Goal: Task Accomplishment & Management: Manage account settings

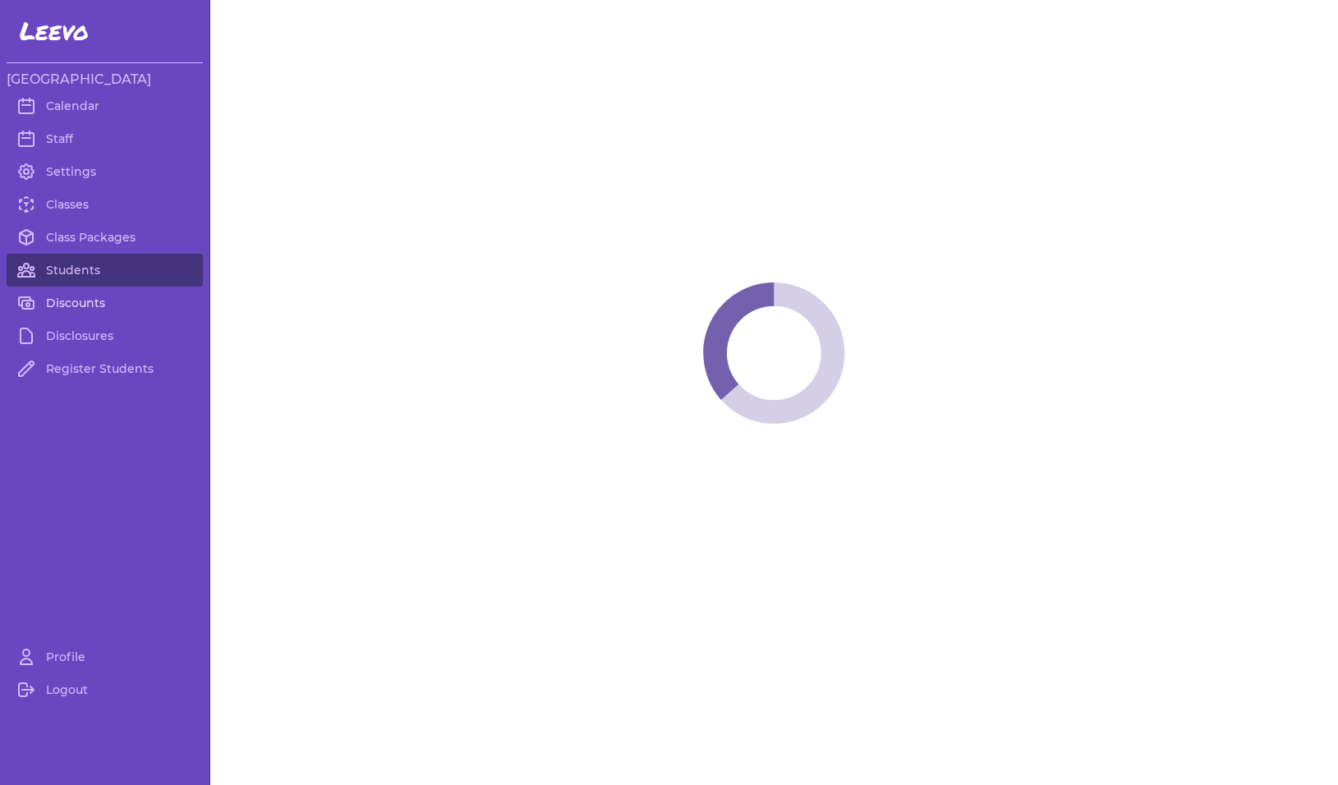
select select "MT"
select select "1"
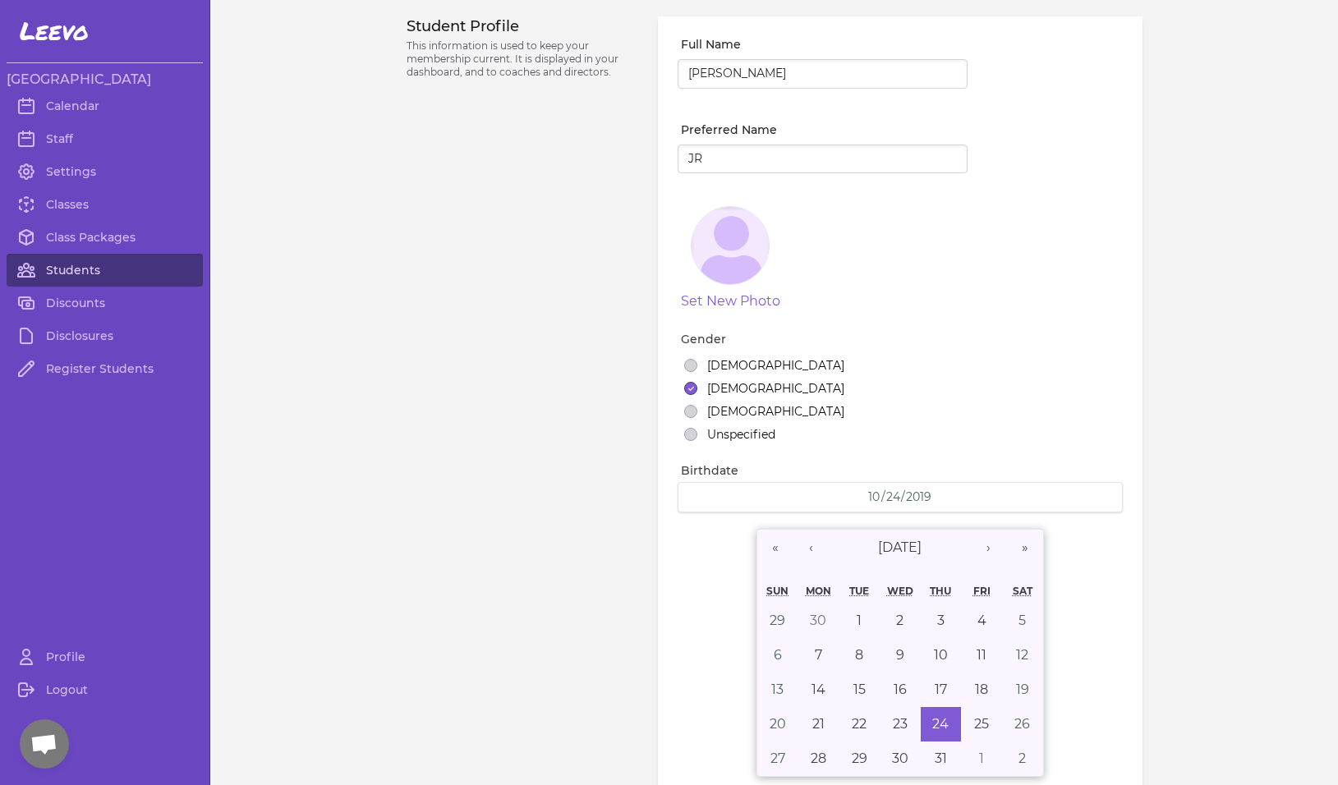
click at [65, 271] on link "Students" at bounding box center [105, 270] width 196 height 33
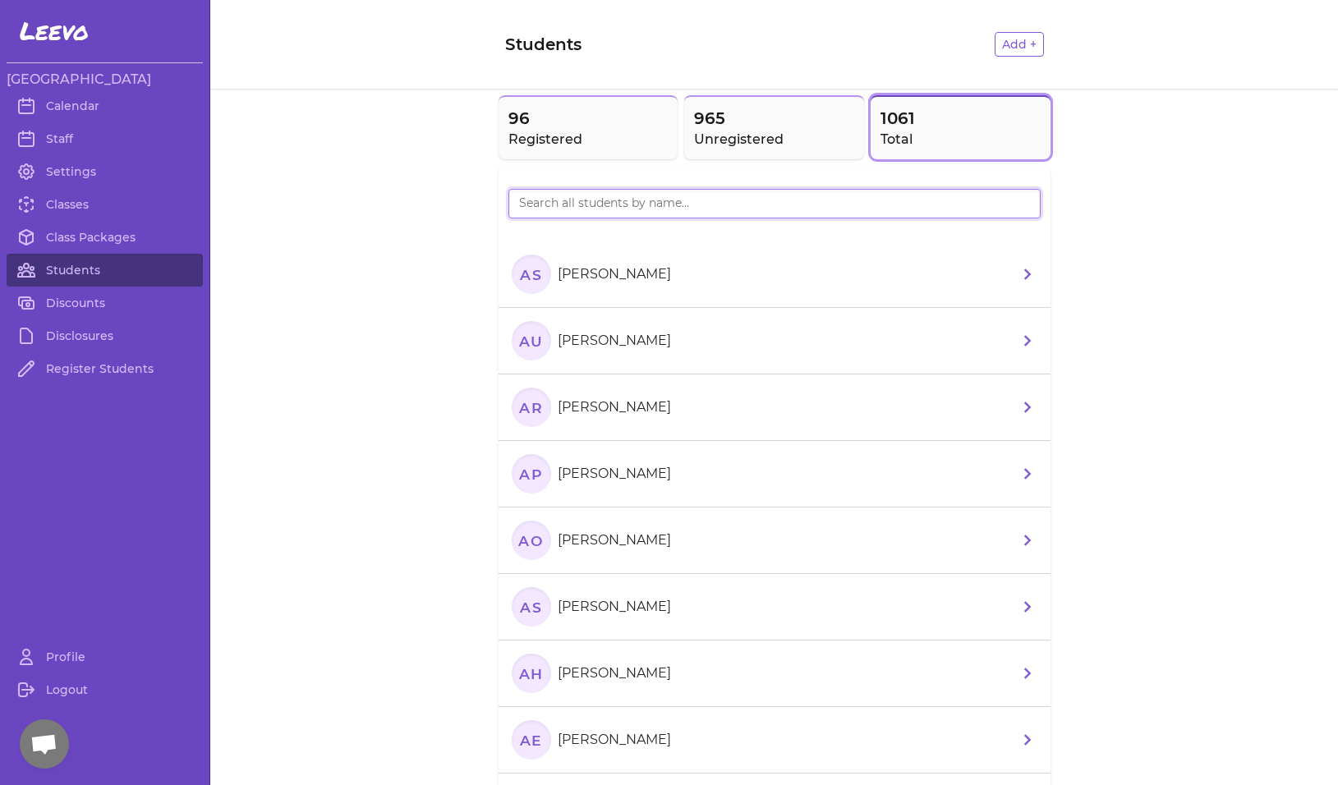
click at [550, 202] on input "search" at bounding box center [775, 204] width 532 height 30
click at [377, 32] on header "Students Add +" at bounding box center [774, 44] width 1128 height 89
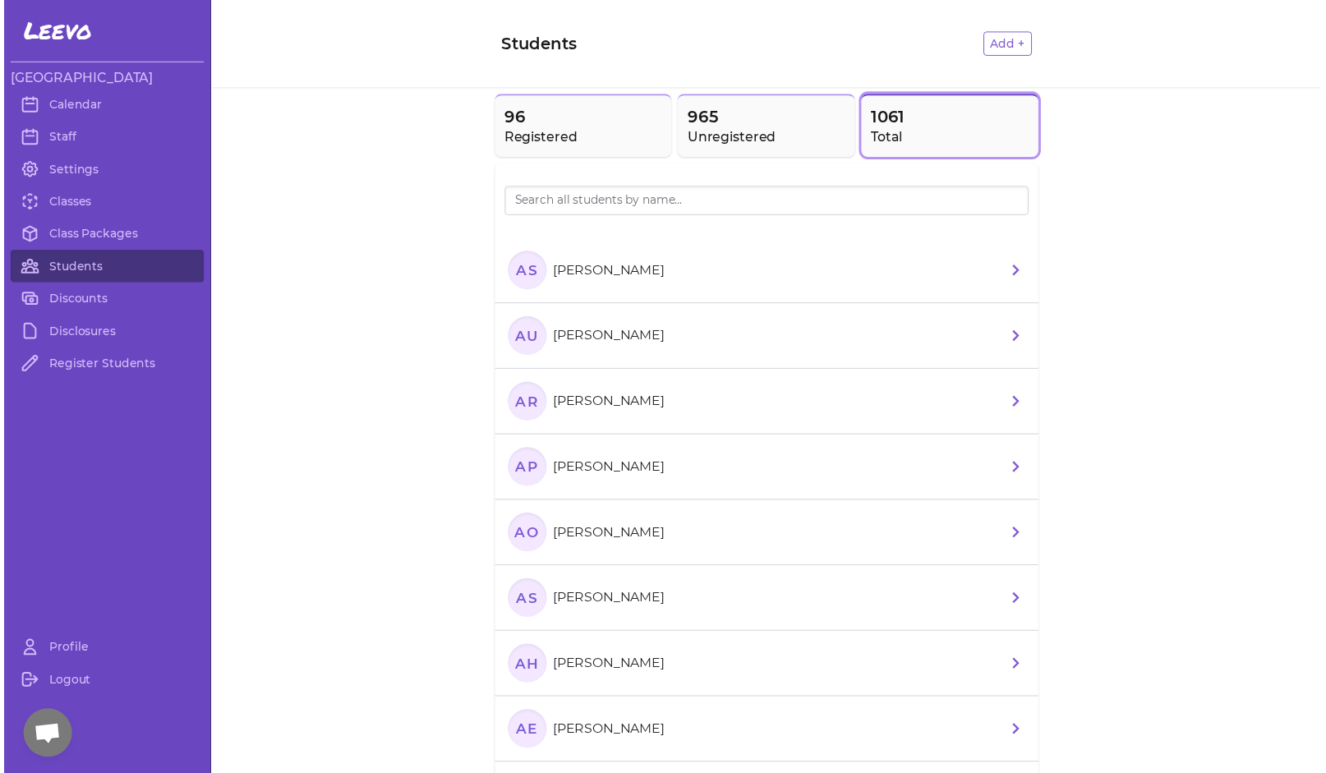
scroll to position [29, 0]
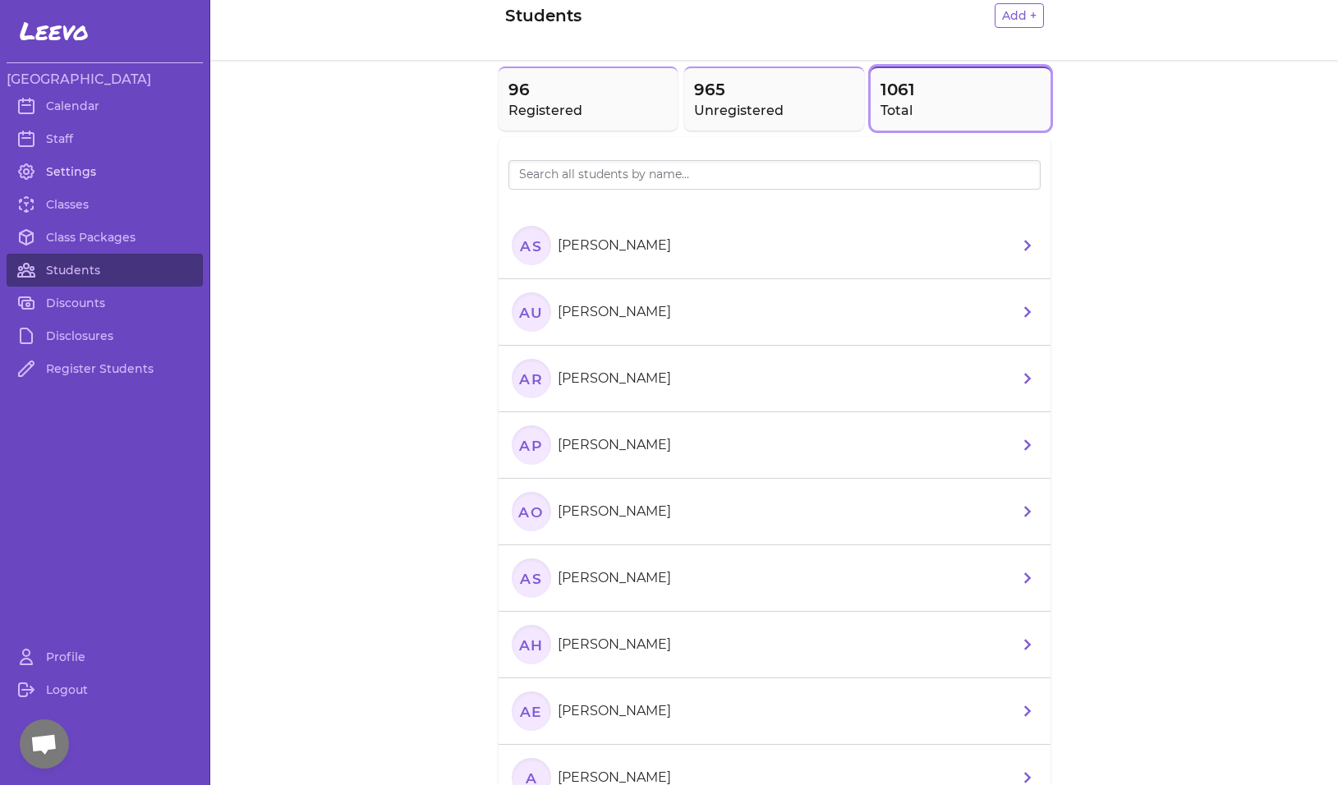
click at [80, 177] on link "Settings" at bounding box center [105, 171] width 196 height 33
select select "MT"
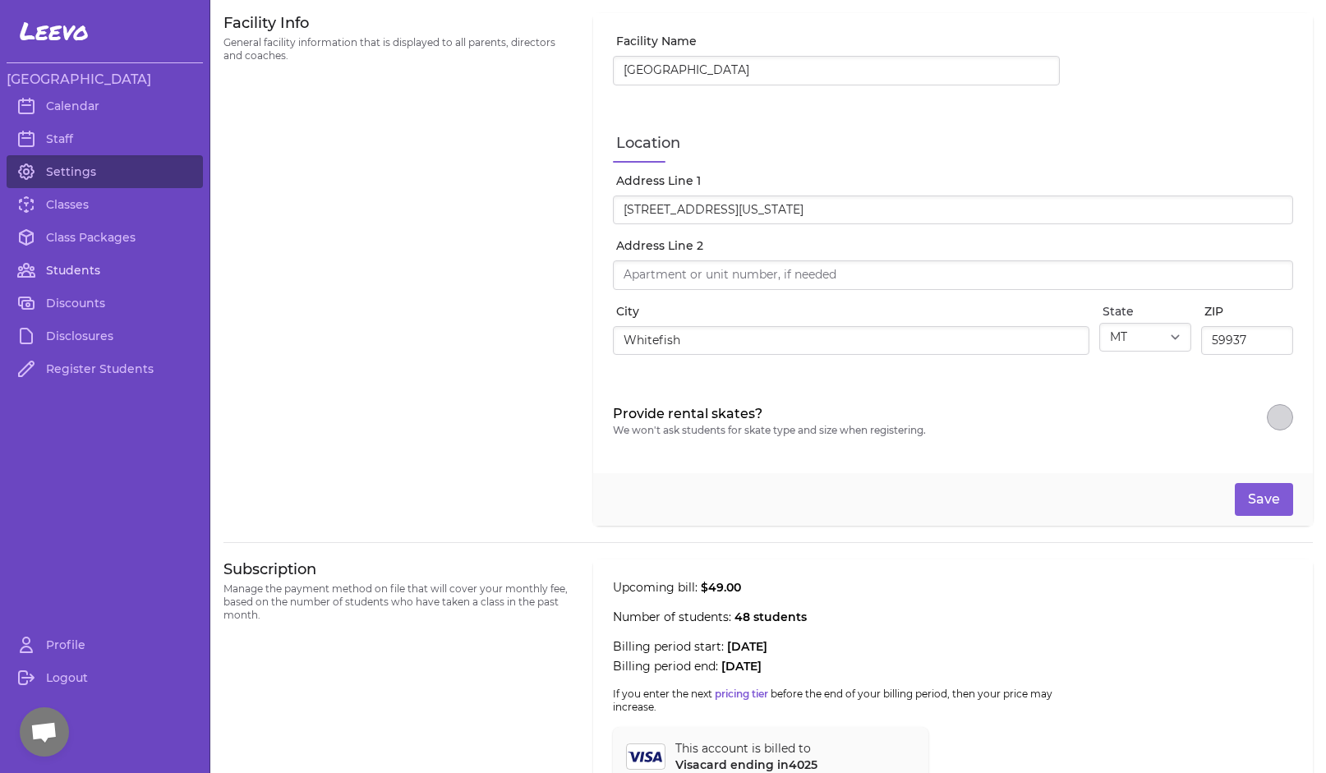
click at [74, 273] on link "Students" at bounding box center [105, 270] width 196 height 33
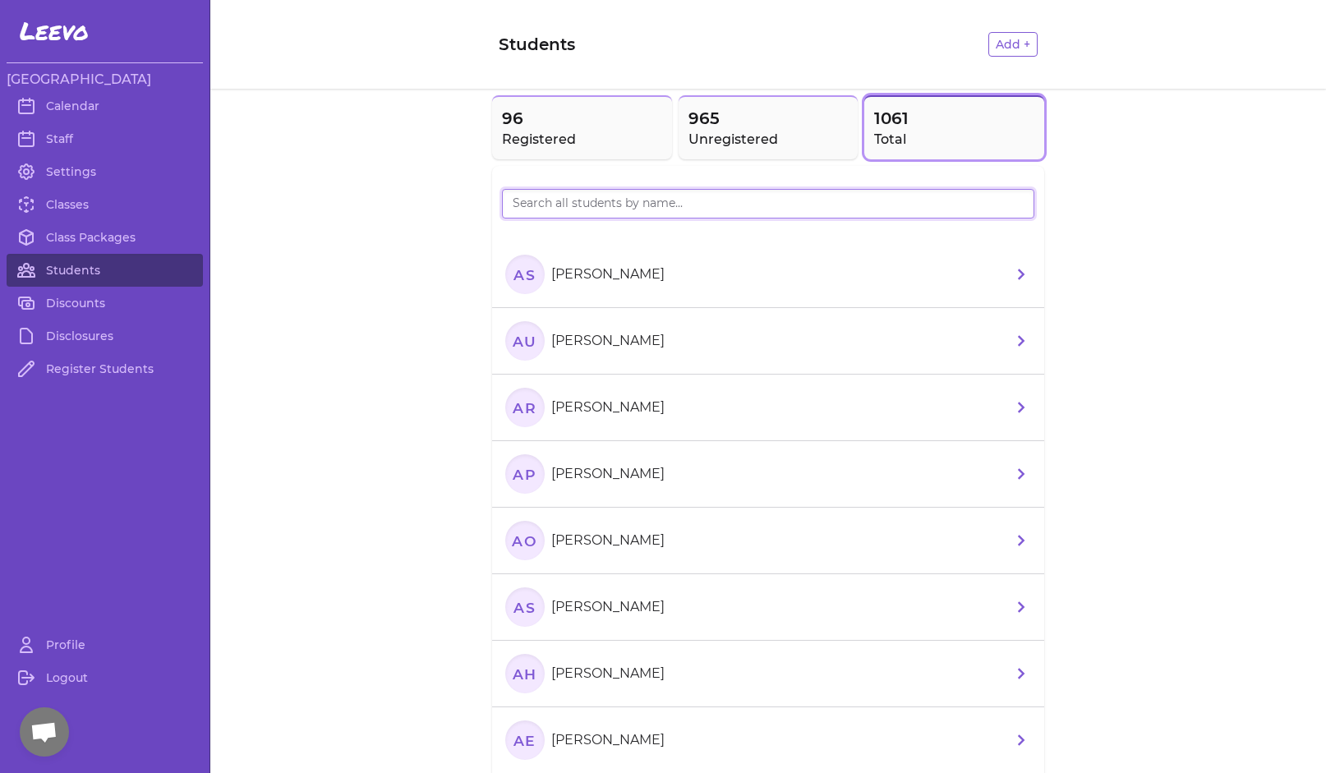
click at [638, 214] on input "search" at bounding box center [768, 204] width 532 height 30
type input "Judah"
drag, startPoint x: 638, startPoint y: 214, endPoint x: 516, endPoint y: 355, distance: 186.9
click at [516, 355] on icon "JH" at bounding box center [524, 340] width 39 height 39
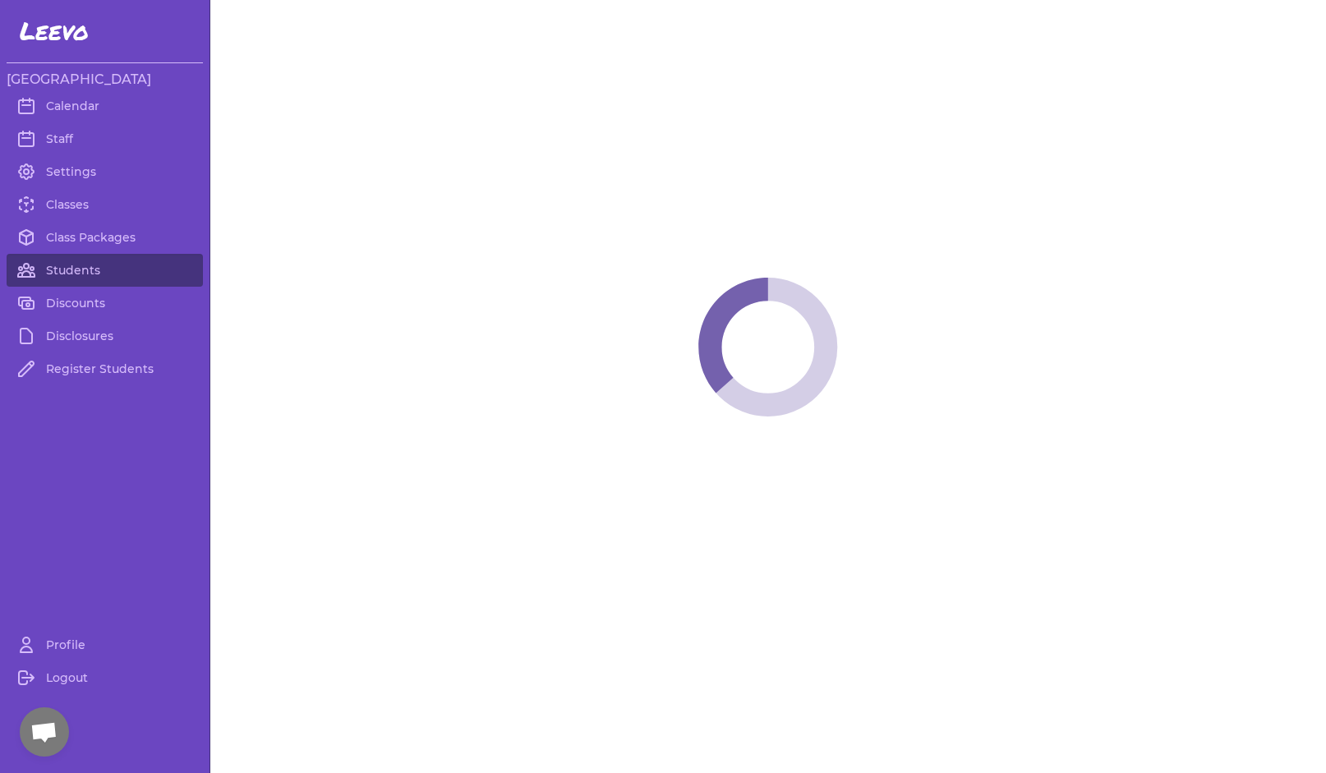
select select "MT"
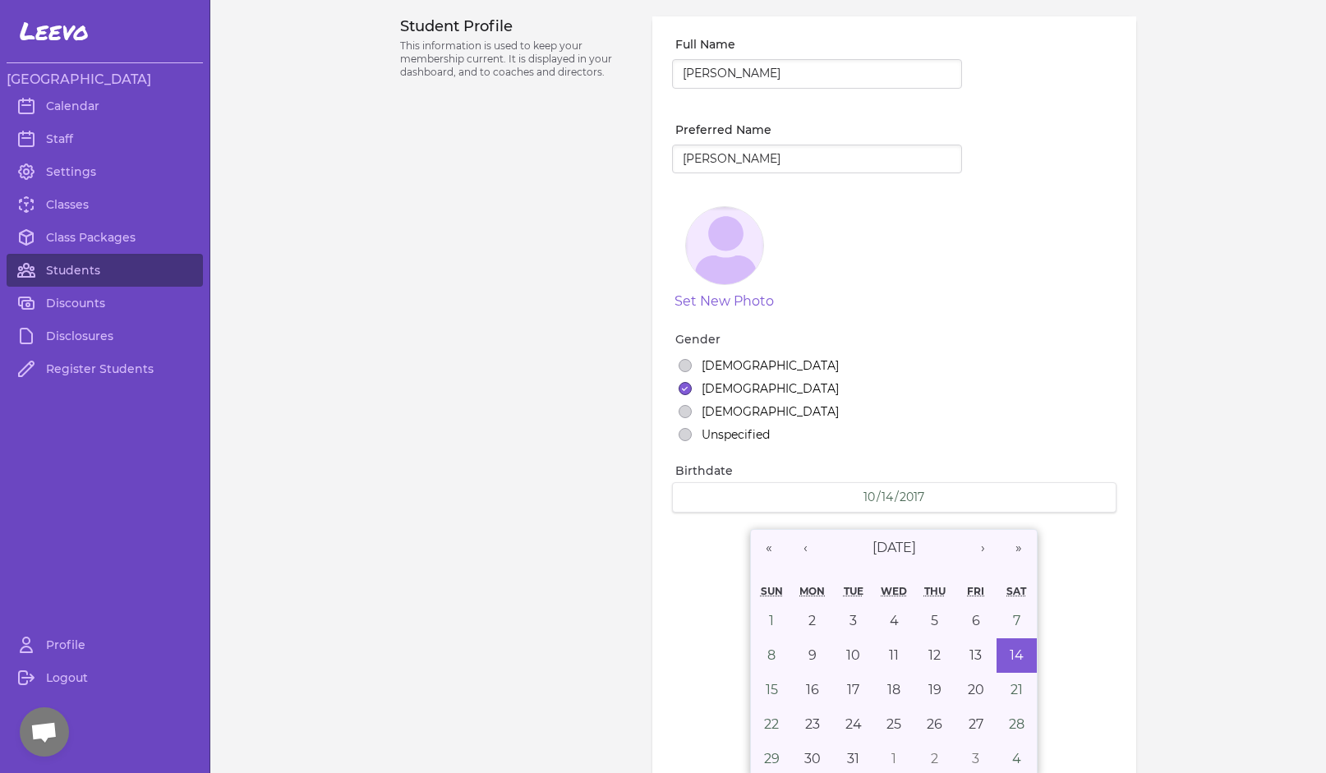
select select "1"
click at [72, 177] on link "Settings" at bounding box center [105, 171] width 196 height 33
select select "MT"
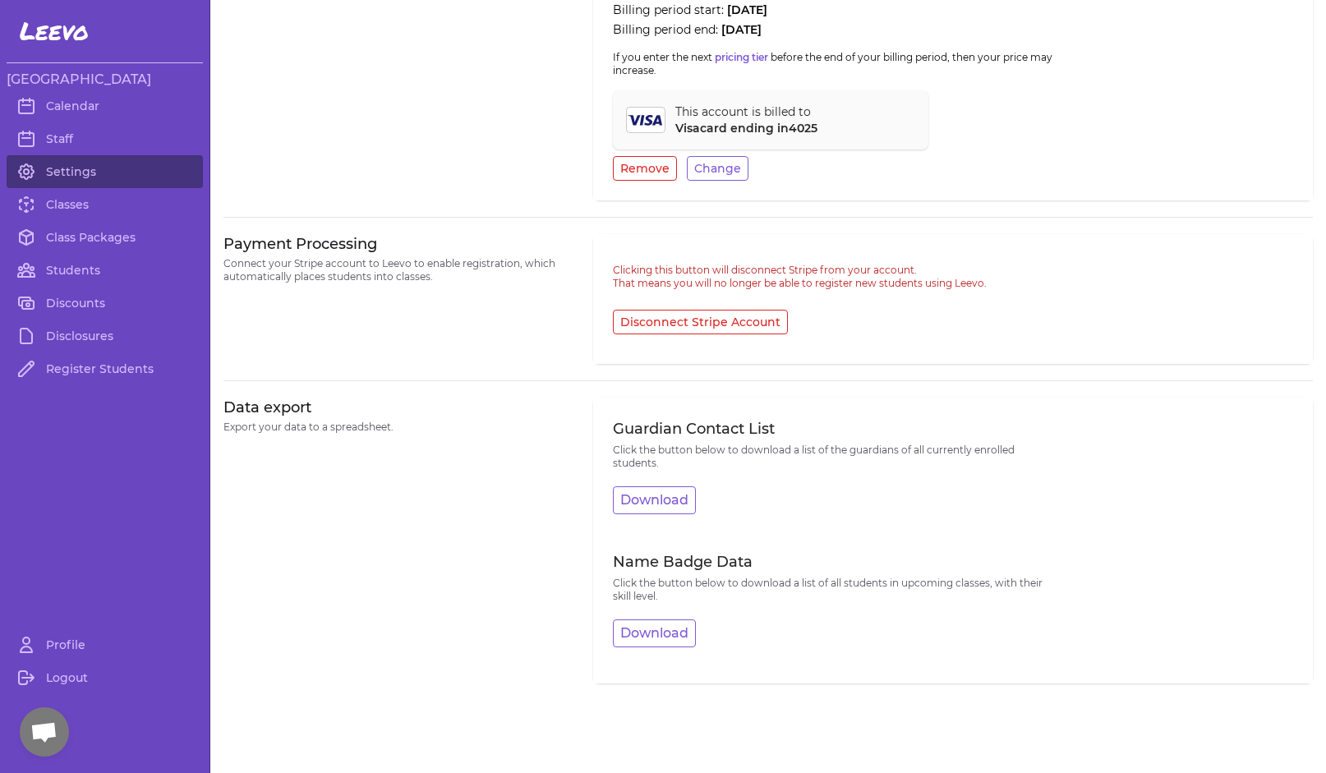
scroll to position [647, 0]
click at [306, 255] on p "Connect your Stripe account to Leevo to enable registration, which automaticall…" at bounding box center [398, 268] width 350 height 26
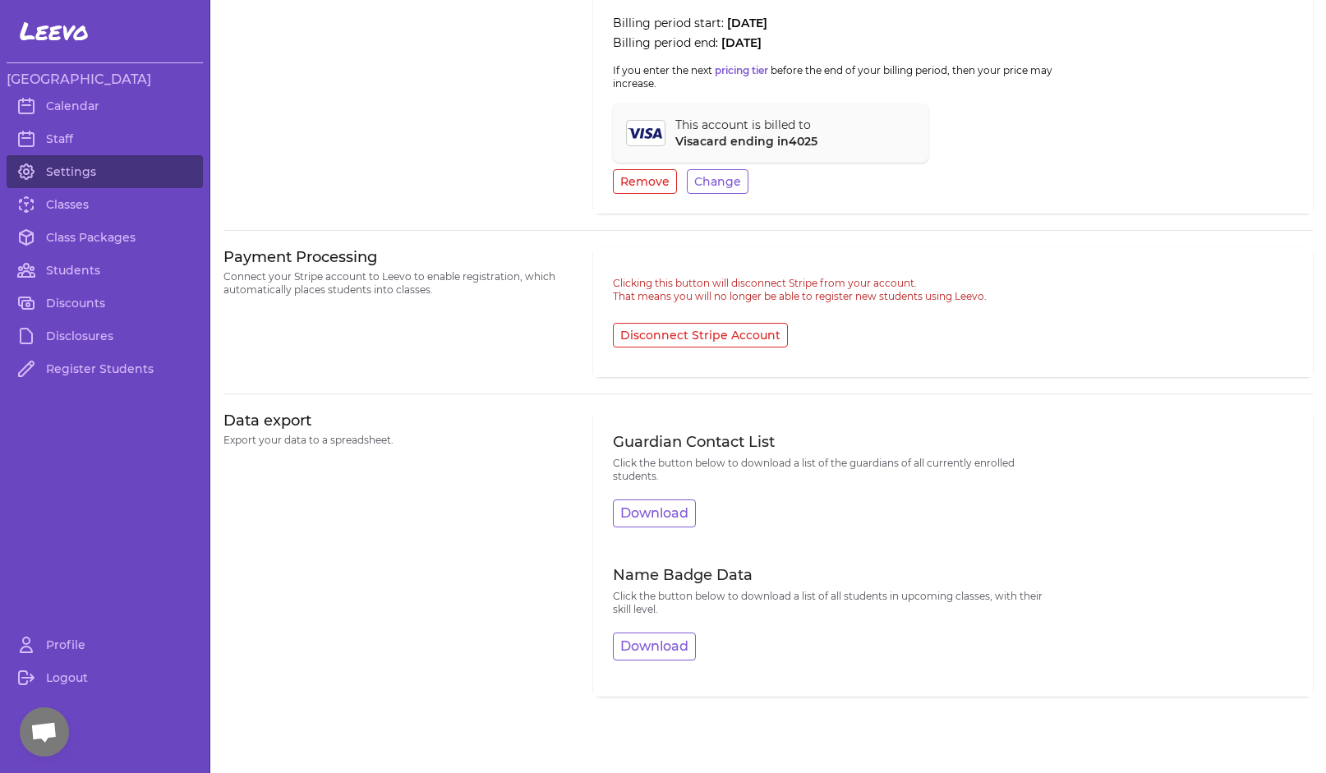
scroll to position [0, 0]
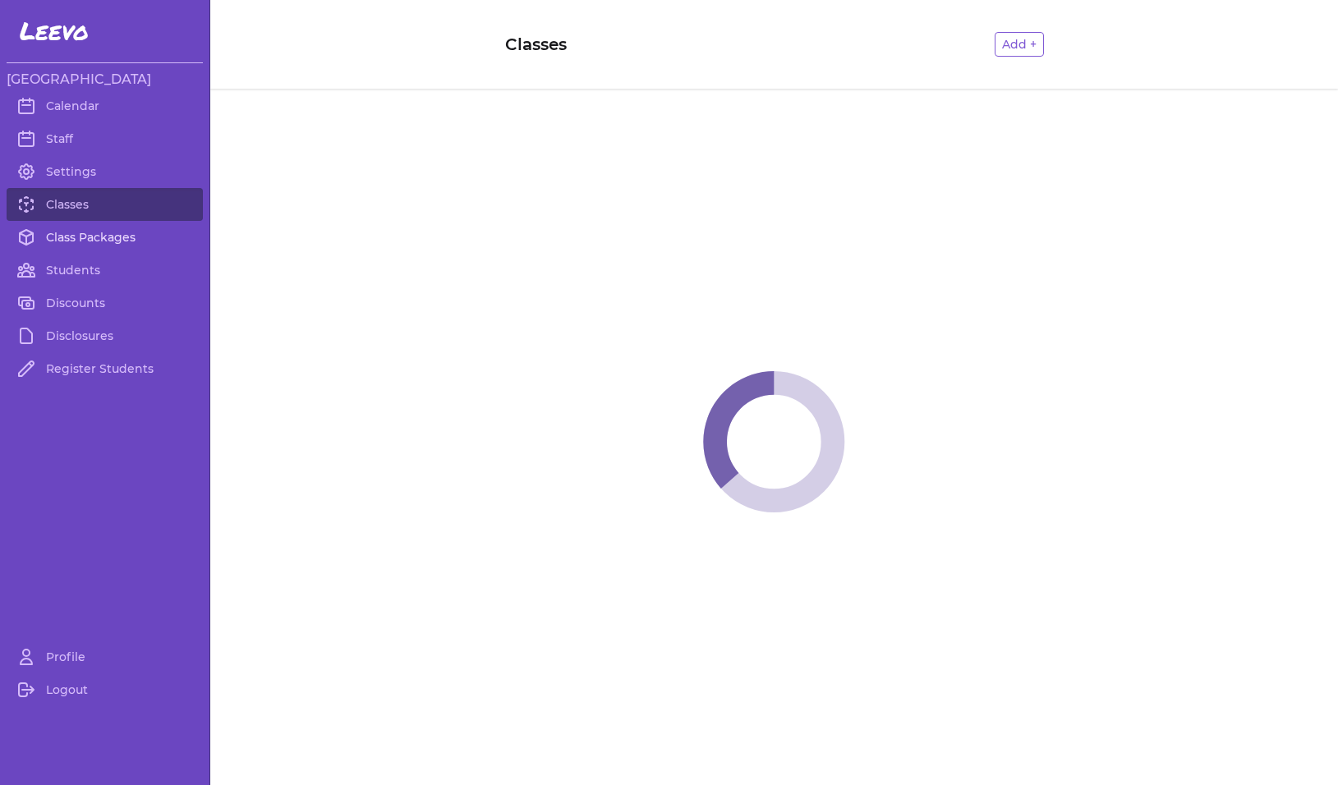
click at [94, 237] on link "Class Packages" at bounding box center [105, 237] width 196 height 33
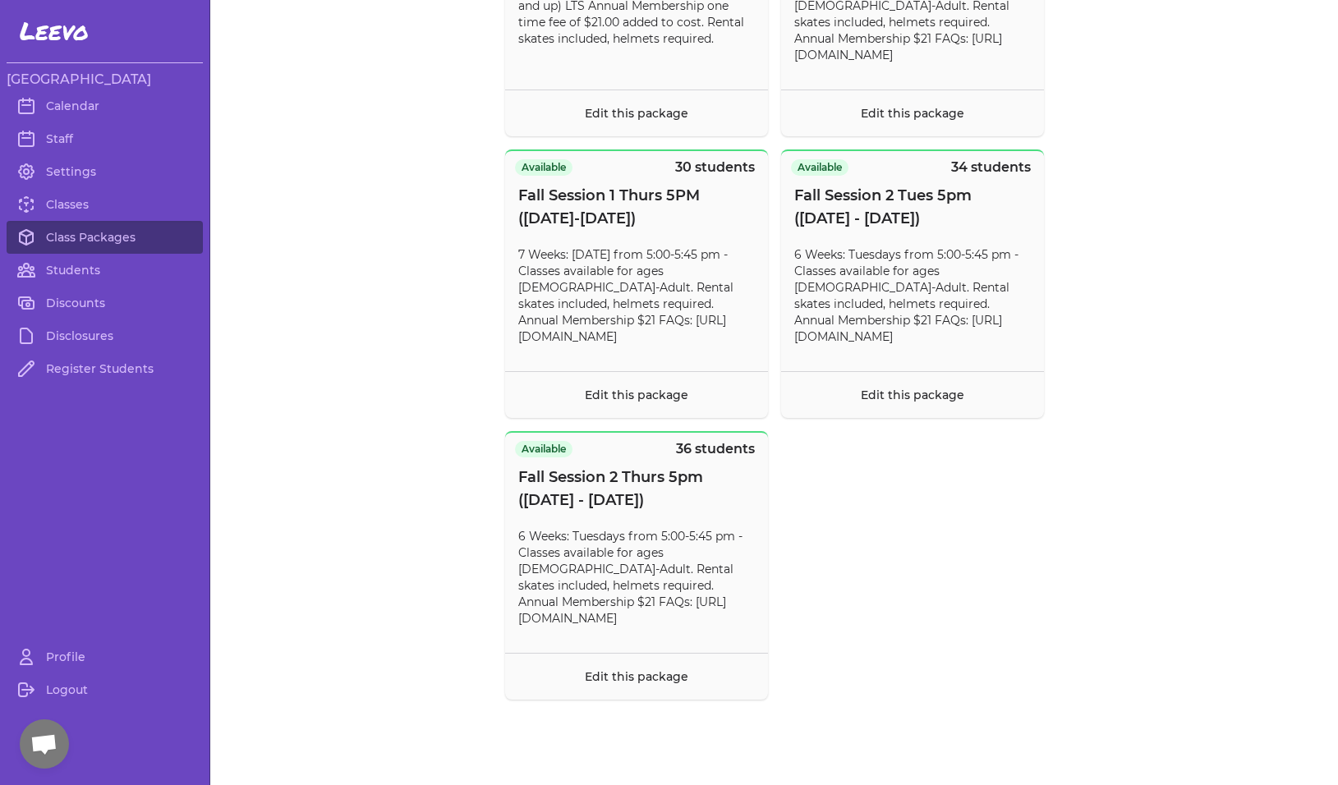
scroll to position [1587, 0]
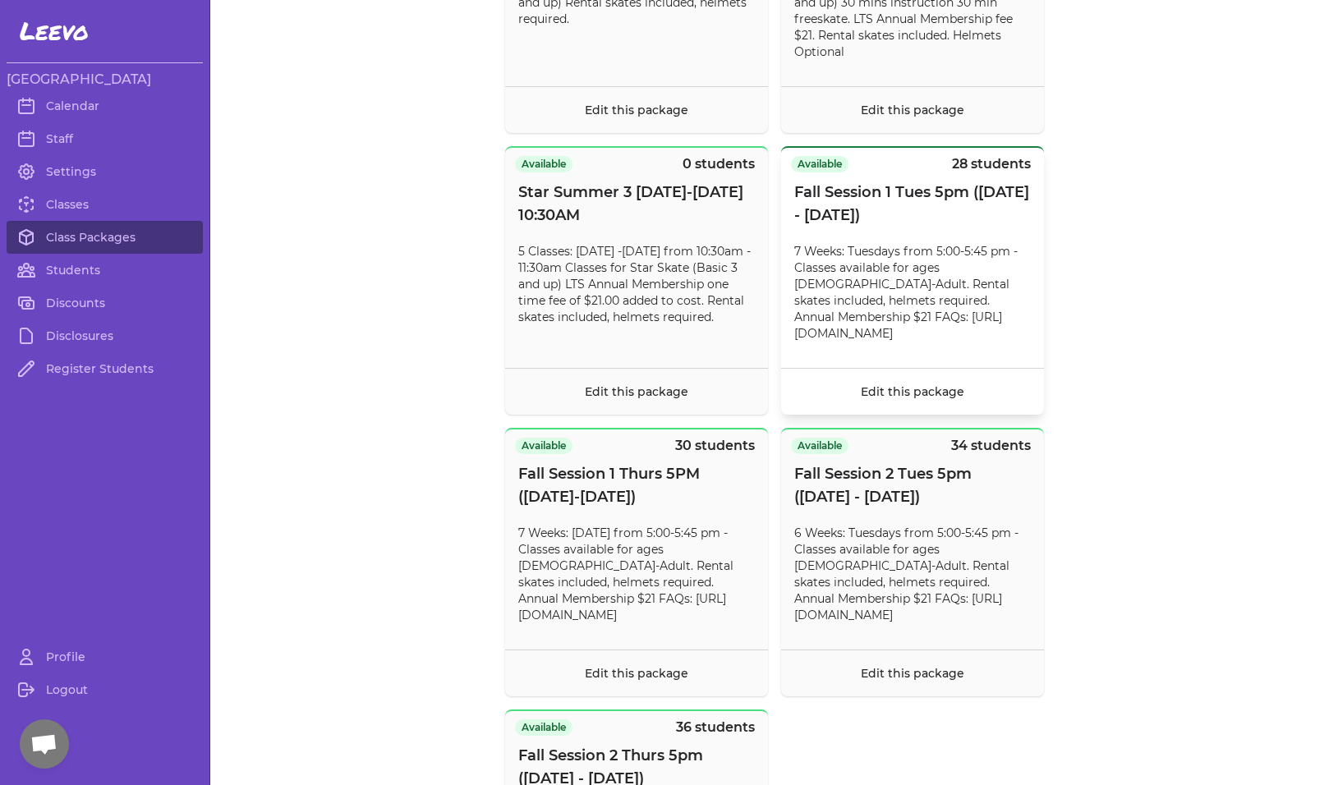
click at [875, 325] on p "7 Weeks: Tuesdays from 5:00-5:45 pm - Classes available for ages [DEMOGRAPHIC_D…" at bounding box center [912, 292] width 237 height 99
click at [904, 399] on link "Edit this package" at bounding box center [913, 391] width 104 height 15
